Goal: Navigation & Orientation: Understand site structure

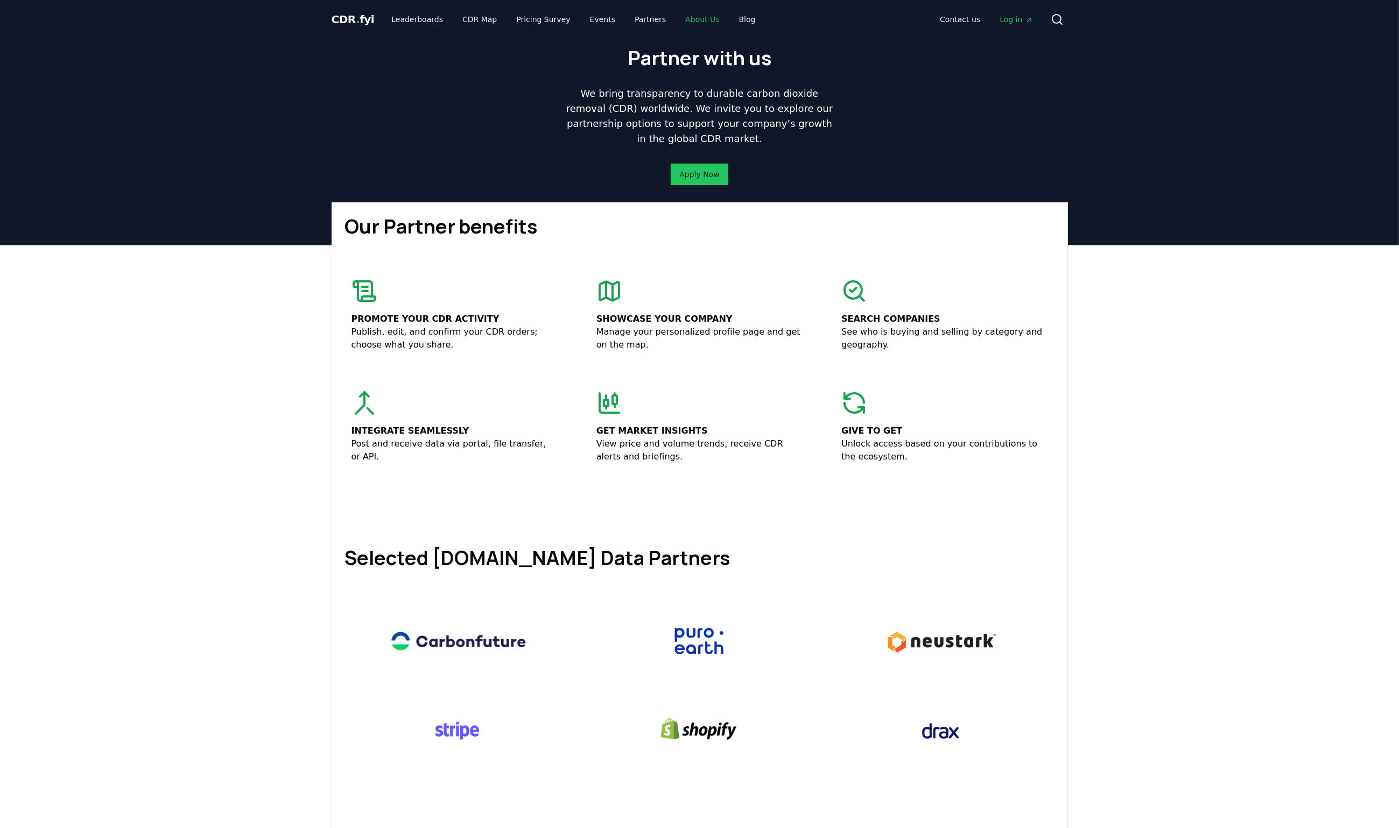
click at [682, 13] on link "About Us" at bounding box center [701, 19] width 51 height 19
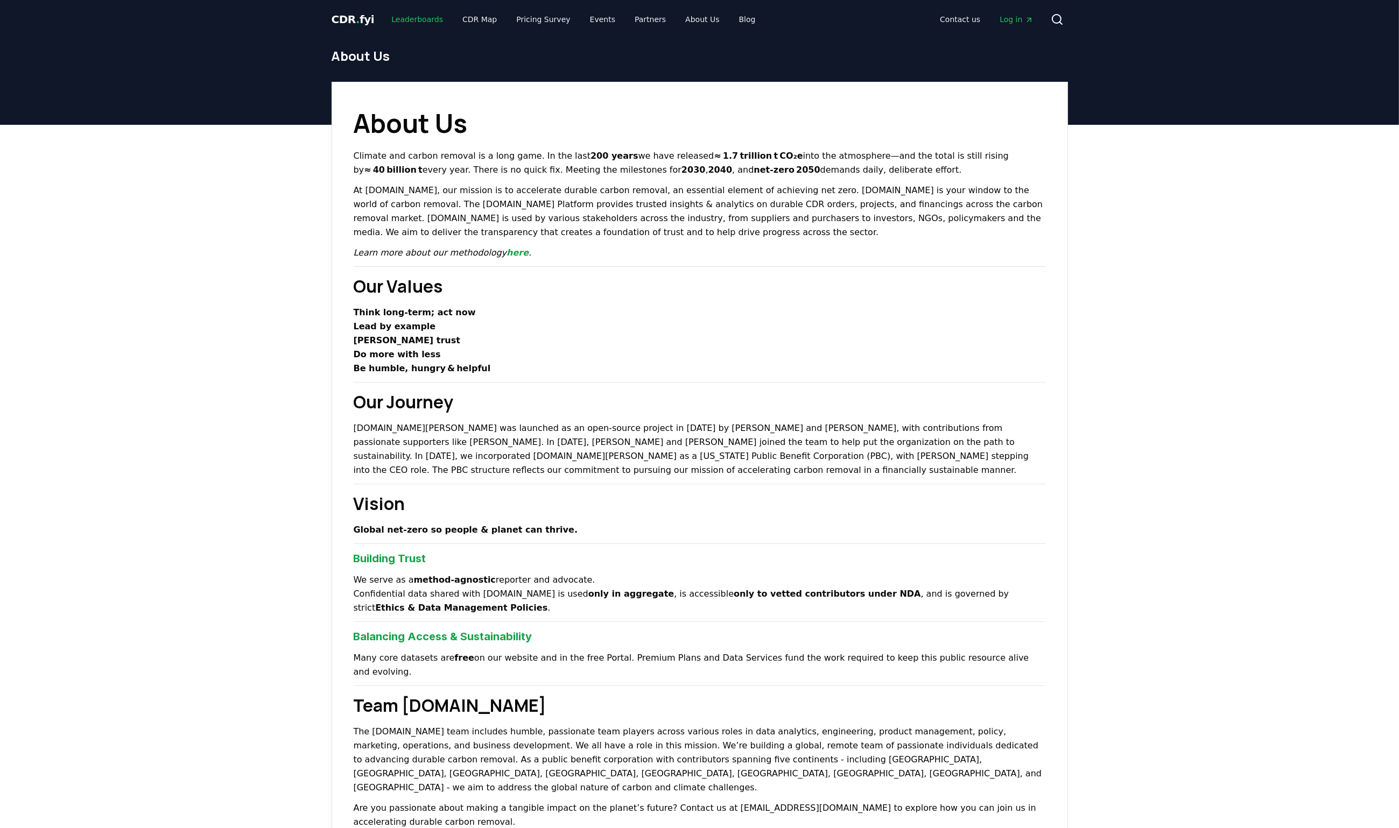
click at [407, 20] on link "Leaderboards" at bounding box center [417, 19] width 69 height 19
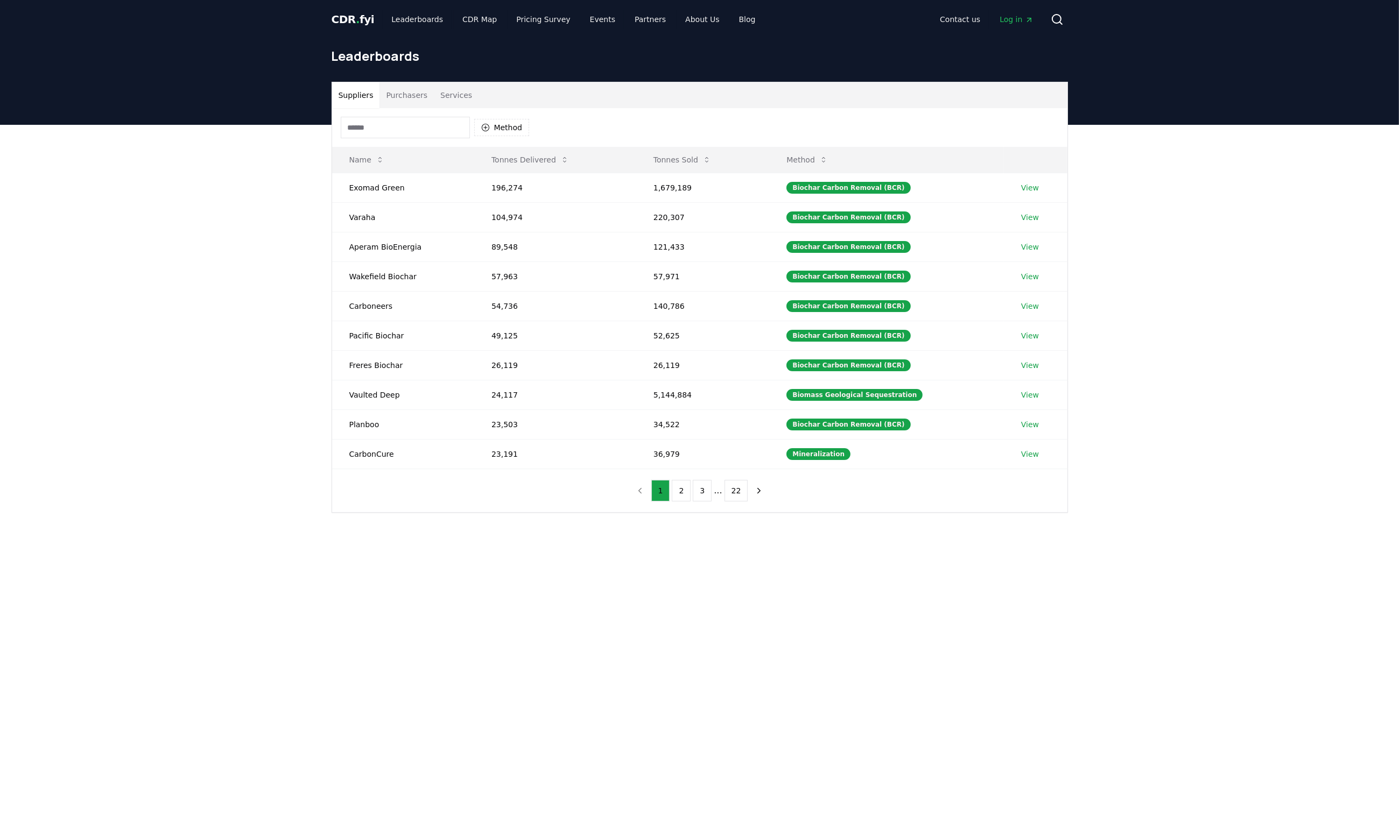
click at [407, 130] on input at bounding box center [405, 128] width 129 height 22
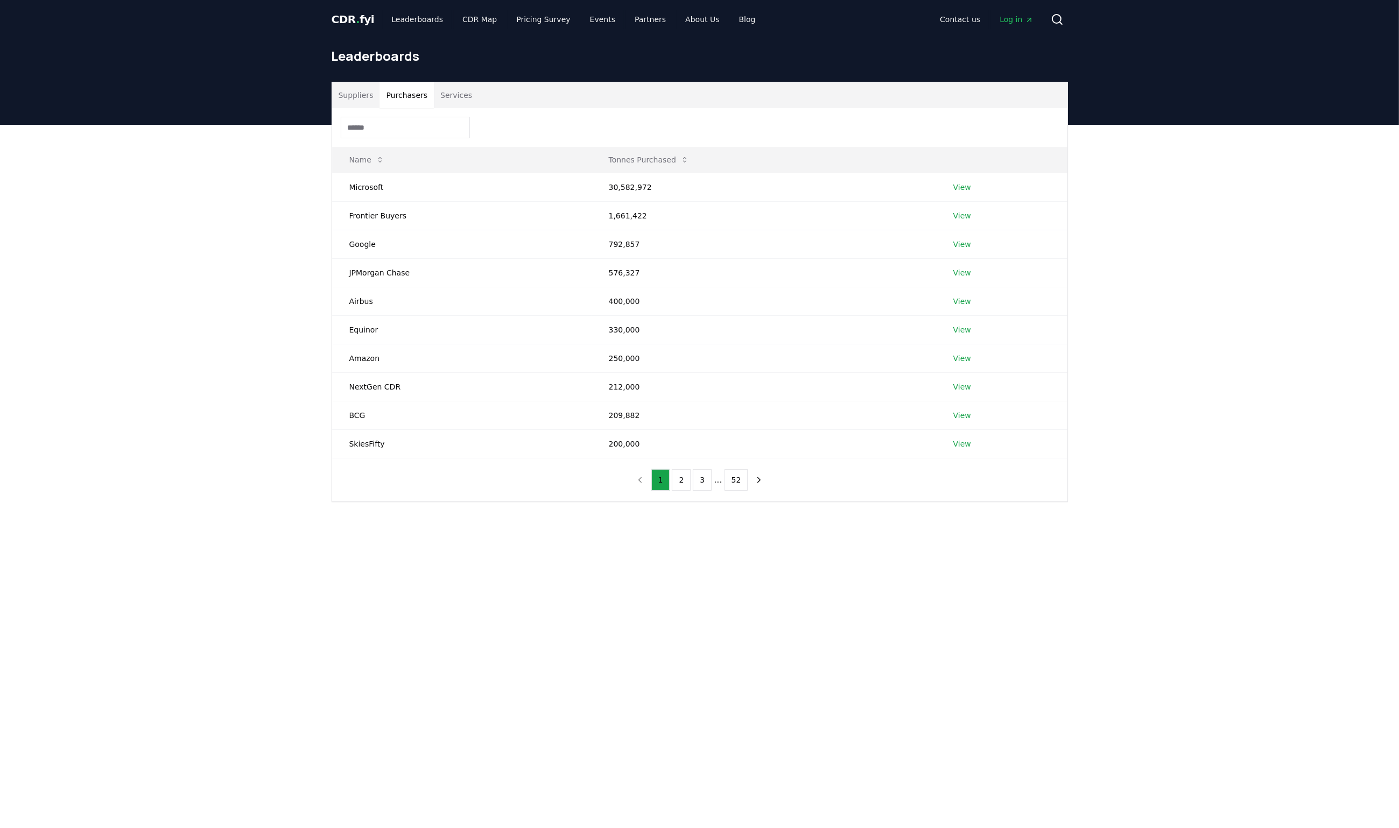
click at [409, 94] on button "Purchasers" at bounding box center [406, 95] width 54 height 26
click at [444, 93] on button "Services" at bounding box center [456, 95] width 45 height 26
click at [411, 92] on button "Purchasers" at bounding box center [406, 95] width 54 height 26
click at [347, 91] on button "Suppliers" at bounding box center [356, 95] width 48 height 26
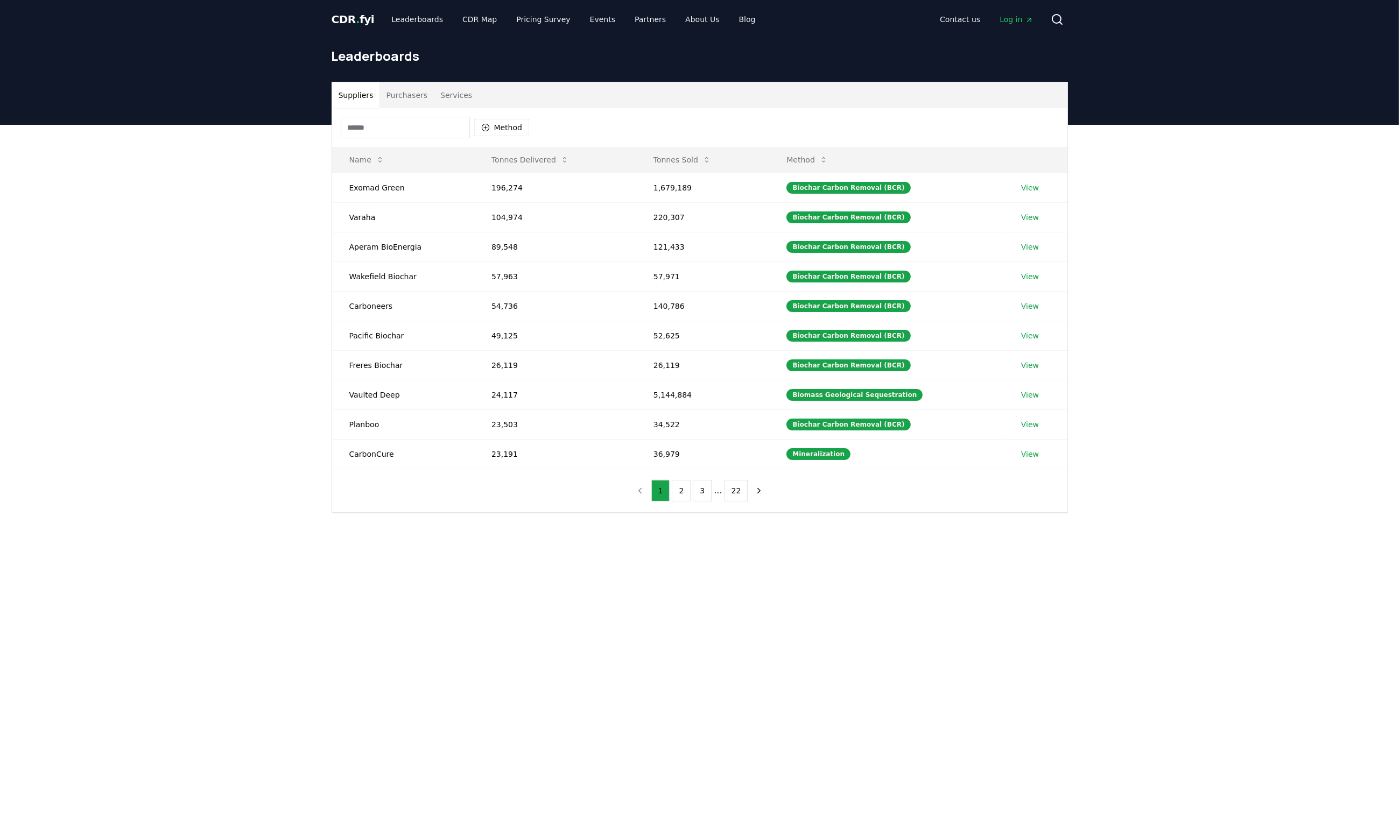
click at [402, 89] on button "Purchasers" at bounding box center [406, 95] width 54 height 26
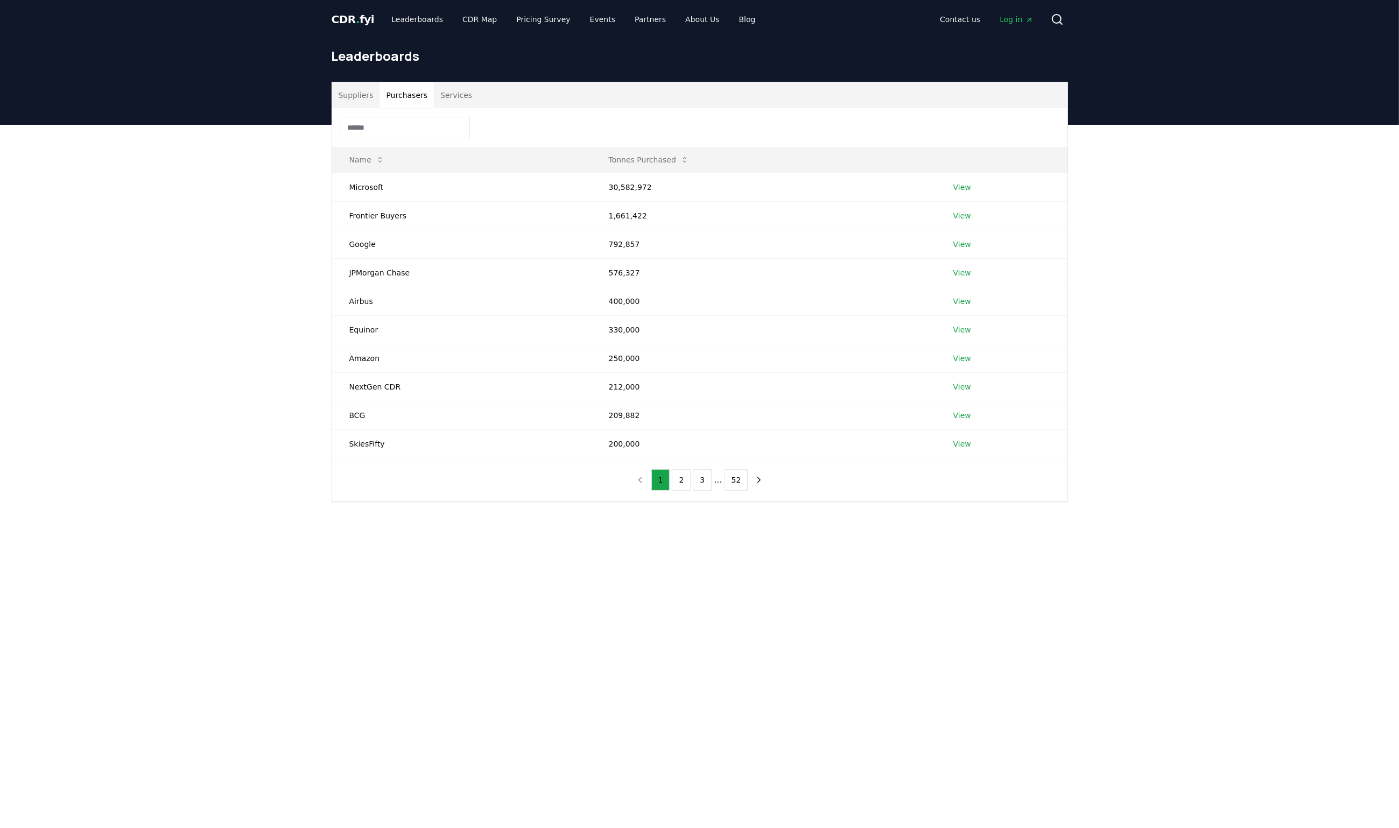
click at [457, 91] on button "Services" at bounding box center [456, 95] width 45 height 26
click at [400, 93] on button "Purchasers" at bounding box center [406, 95] width 54 height 26
click at [364, 97] on button "Suppliers" at bounding box center [356, 95] width 48 height 26
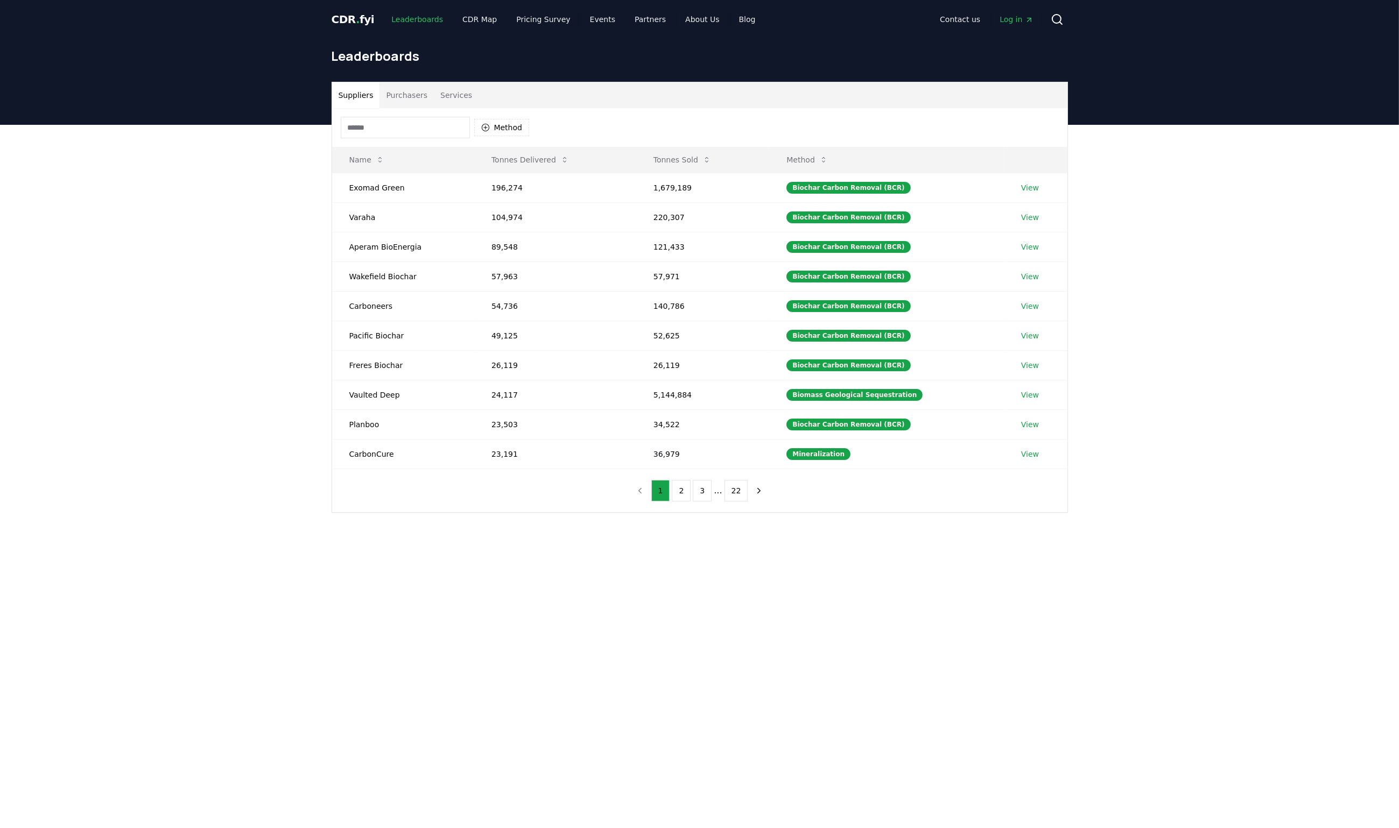
click at [411, 18] on link "Leaderboards" at bounding box center [417, 19] width 69 height 19
click at [356, 16] on span "." at bounding box center [358, 19] width 4 height 13
